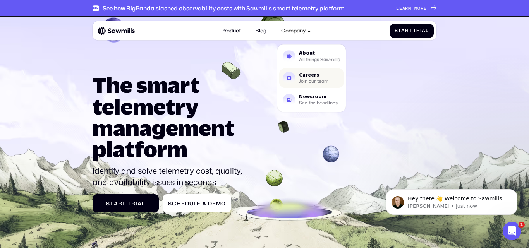
click at [310, 75] on div "Careers" at bounding box center [314, 75] width 30 height 5
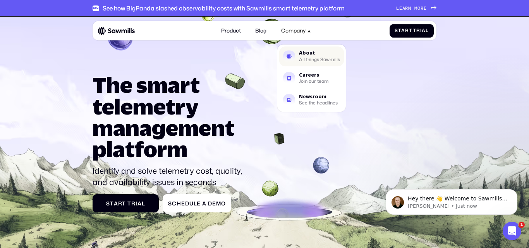
click at [311, 58] on div "All things Sawmills" at bounding box center [319, 60] width 41 height 4
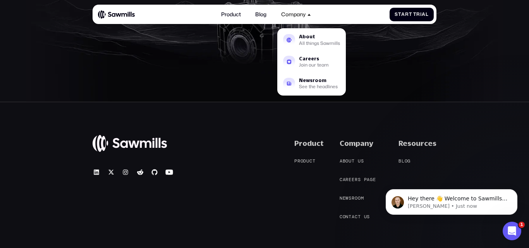
scroll to position [3027, 0]
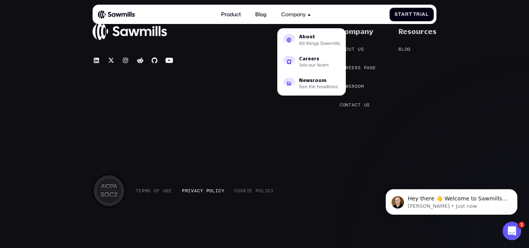
click at [206, 192] on span at bounding box center [204, 190] width 3 height 5
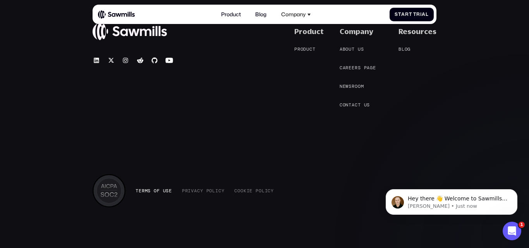
click at [152, 192] on span at bounding box center [152, 190] width 3 height 5
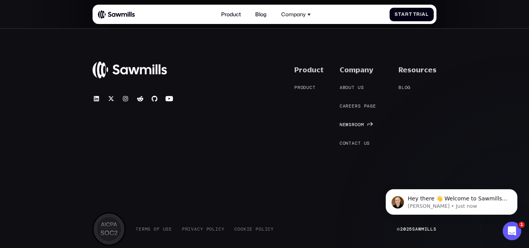
scroll to position [2988, 0]
click at [352, 143] on span "t" at bounding box center [350, 143] width 3 height 5
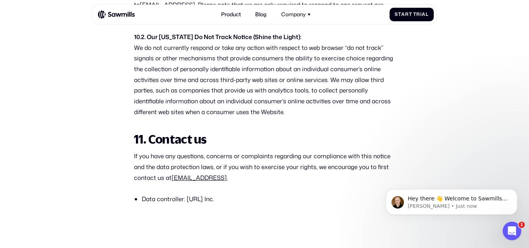
scroll to position [2525, 0]
